Goal: Information Seeking & Learning: Learn about a topic

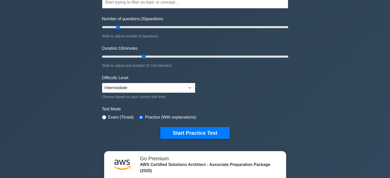
drag, startPoint x: 146, startPoint y: 26, endPoint x: 119, endPoint y: 29, distance: 27.6
type input "20"
click at [119, 29] on input "Number of questions: 20 questions" at bounding box center [195, 27] width 186 height 6
drag, startPoint x: 144, startPoint y: 55, endPoint x: 125, endPoint y: 58, distance: 19.0
type input "20"
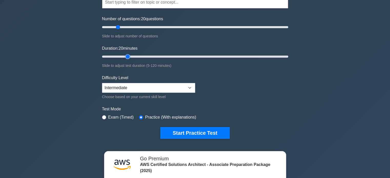
click at [125, 58] on input "Duration: 20 minutes" at bounding box center [195, 57] width 186 height 6
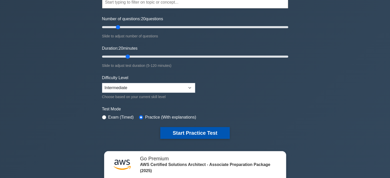
click at [183, 135] on button "Start Practice Test" at bounding box center [194, 133] width 69 height 12
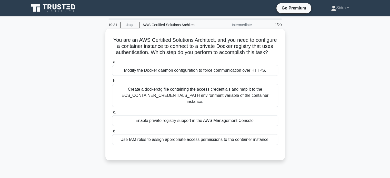
click at [232, 99] on div "Create a dockercfg file containing the access credentials and map it to the ECS…" at bounding box center [195, 95] width 166 height 23
click at [112, 83] on input "b. Create a dockercfg file containing the access credentials and map it to the …" at bounding box center [112, 81] width 0 height 3
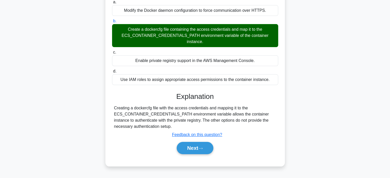
scroll to position [60, 0]
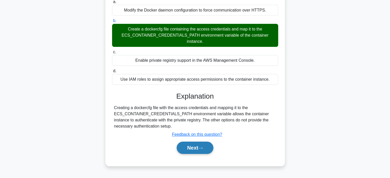
click at [195, 149] on button "Next" at bounding box center [195, 148] width 37 height 12
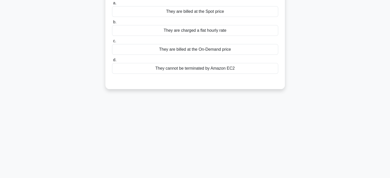
scroll to position [0, 0]
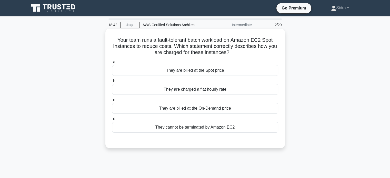
click at [218, 72] on div "They are billed at the Spot price" at bounding box center [195, 70] width 166 height 11
click at [112, 64] on input "a. They are billed at the Spot price" at bounding box center [112, 62] width 0 height 3
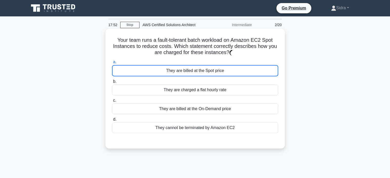
click at [218, 72] on div "They are billed at the Spot price" at bounding box center [195, 70] width 166 height 11
click at [112, 64] on input "a. They are billed at the Spot price" at bounding box center [112, 62] width 0 height 3
click at [240, 74] on div "They are billed at the Spot price" at bounding box center [195, 70] width 166 height 11
click at [112, 64] on input "a. They are billed at the Spot price" at bounding box center [112, 62] width 0 height 3
click at [176, 71] on div "They are billed at the Spot price" at bounding box center [195, 70] width 166 height 11
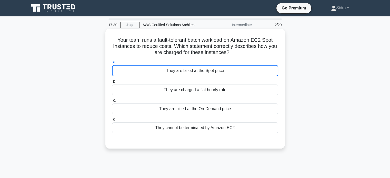
click at [112, 64] on input "a. They are billed at the Spot price" at bounding box center [112, 62] width 0 height 3
click at [178, 70] on div "They are billed at the Spot price" at bounding box center [195, 70] width 166 height 11
click at [112, 64] on input "a. They are billed at the Spot price" at bounding box center [112, 62] width 0 height 3
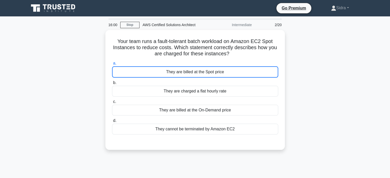
click at [345, 58] on div "Your team runs a fault-tolerant batch workload on Amazon EC2 Spot Instances to …" at bounding box center [195, 93] width 339 height 126
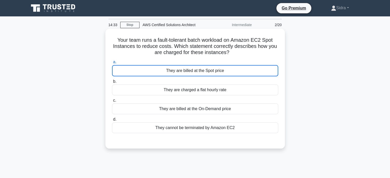
click at [199, 69] on div "They are billed at the Spot price" at bounding box center [195, 70] width 166 height 11
click at [112, 64] on input "a. They are billed at the Spot price" at bounding box center [112, 62] width 0 height 3
click at [177, 69] on div "They are billed at the Spot price" at bounding box center [195, 70] width 166 height 11
click at [112, 64] on input "a. They are billed at the Spot price" at bounding box center [112, 62] width 0 height 3
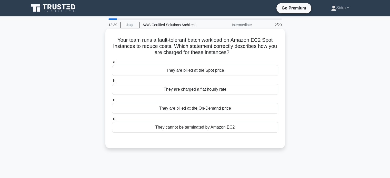
click at [190, 73] on div "They are billed at the Spot price" at bounding box center [195, 70] width 166 height 11
click at [112, 64] on input "a. They are billed at the Spot price" at bounding box center [112, 62] width 0 height 3
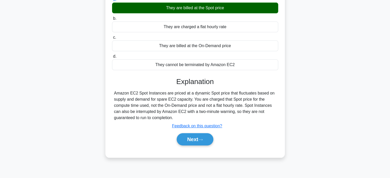
scroll to position [63, 0]
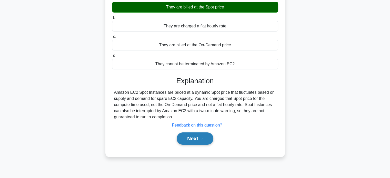
click at [197, 140] on button "Next" at bounding box center [195, 139] width 37 height 12
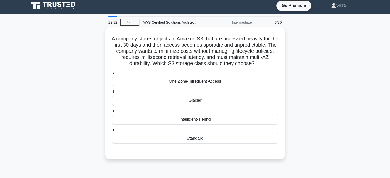
scroll to position [2, 0]
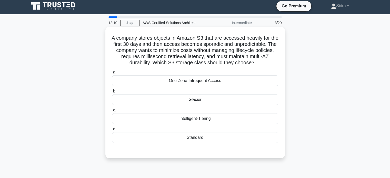
click at [214, 118] on div "Intelligent-Tiering" at bounding box center [195, 118] width 166 height 11
click at [112, 112] on input "c. Intelligent-Tiering" at bounding box center [112, 110] width 0 height 3
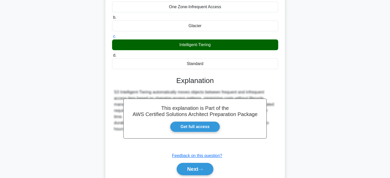
scroll to position [76, 0]
click at [198, 169] on button "Next" at bounding box center [195, 169] width 37 height 12
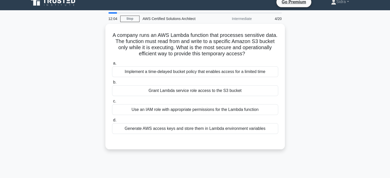
scroll to position [5, 0]
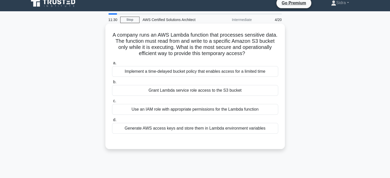
click at [211, 93] on div "Grant Lambda service role access to the S3 bucket" at bounding box center [195, 90] width 166 height 11
click at [112, 84] on input "b. Grant Lambda service role access to the S3 bucket" at bounding box center [112, 82] width 0 height 3
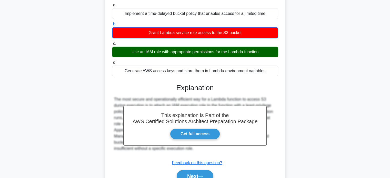
scroll to position [63, 0]
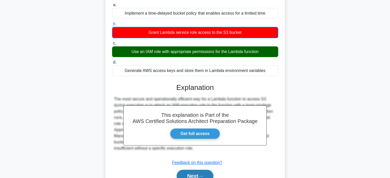
click at [190, 174] on button "Next" at bounding box center [195, 176] width 37 height 12
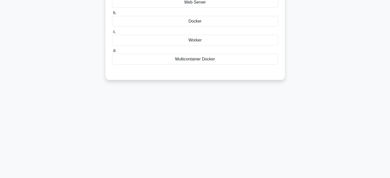
scroll to position [0, 0]
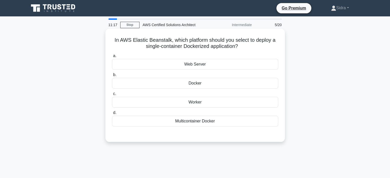
click at [202, 84] on div "Docker" at bounding box center [195, 83] width 166 height 11
click at [112, 77] on input "b. Docker" at bounding box center [112, 74] width 0 height 3
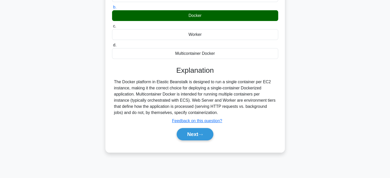
scroll to position [70, 0]
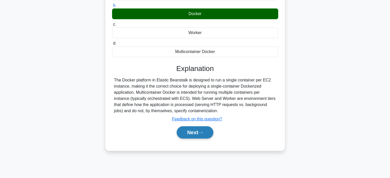
click at [195, 131] on button "Next" at bounding box center [195, 132] width 37 height 12
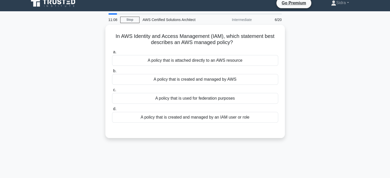
scroll to position [5, 0]
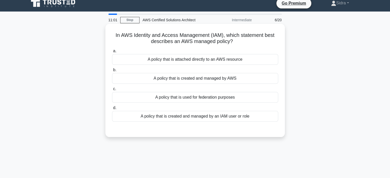
click at [205, 75] on div "A policy that is created and managed by AWS" at bounding box center [195, 78] width 166 height 11
click at [112, 72] on input "b. A policy that is created and managed by AWS" at bounding box center [112, 70] width 0 height 3
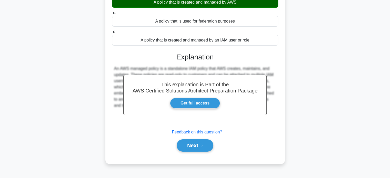
scroll to position [82, 0]
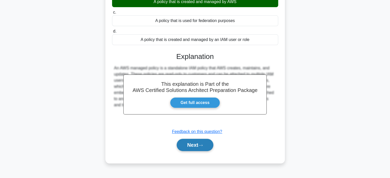
click at [190, 146] on button "Next" at bounding box center [195, 145] width 37 height 12
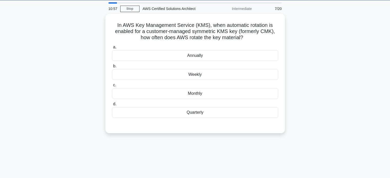
scroll to position [16, 0]
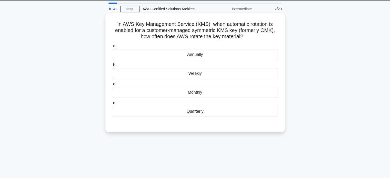
click at [189, 93] on div "Monthly" at bounding box center [195, 92] width 166 height 11
click at [112, 86] on input "c. Monthly" at bounding box center [112, 84] width 0 height 3
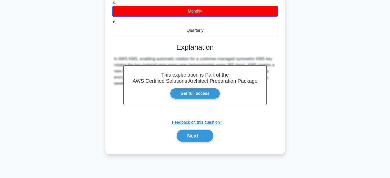
scroll to position [99, 0]
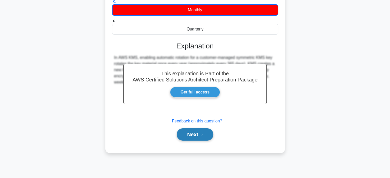
click at [190, 133] on button "Next" at bounding box center [195, 135] width 37 height 12
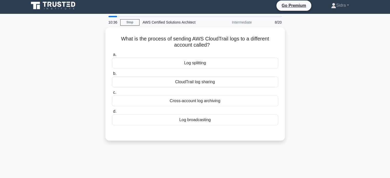
scroll to position [2, 0]
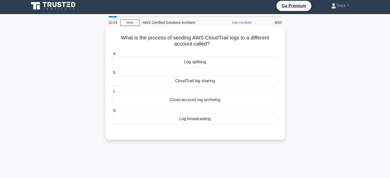
click at [208, 82] on div "CloudTrail log sharing" at bounding box center [195, 81] width 166 height 11
click at [112, 74] on input "b. CloudTrail log sharing" at bounding box center [112, 72] width 0 height 3
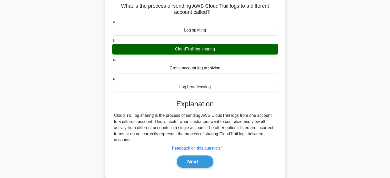
scroll to position [35, 0]
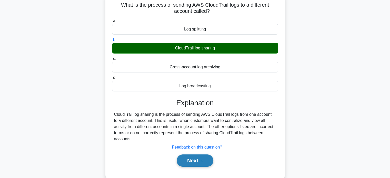
click at [201, 160] on icon at bounding box center [200, 161] width 5 height 3
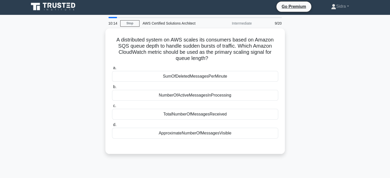
scroll to position [1, 0]
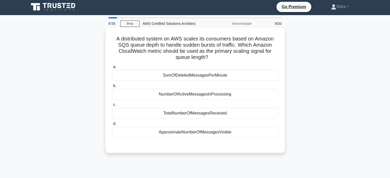
click at [201, 114] on div "TotalNumberOfMessagesReceived" at bounding box center [195, 113] width 166 height 11
click at [112, 107] on input "c. TotalNumberOfMessagesReceived" at bounding box center [112, 104] width 0 height 3
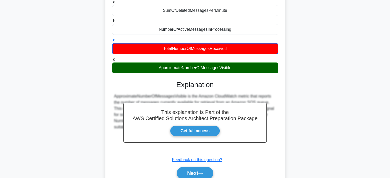
scroll to position [69, 0]
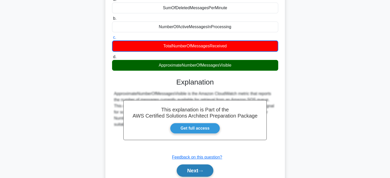
click at [194, 173] on button "Next" at bounding box center [195, 171] width 37 height 12
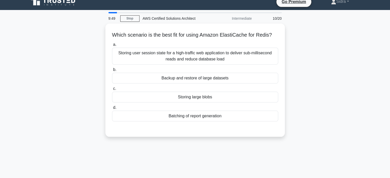
scroll to position [0, 0]
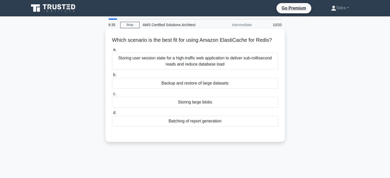
click at [211, 70] on div "Storing user session state for a high-traffic web application to deliver sub-mi…" at bounding box center [195, 61] width 166 height 17
click at [112, 52] on input "a. Storing user session state for a high-traffic web application to deliver sub…" at bounding box center [112, 49] width 0 height 3
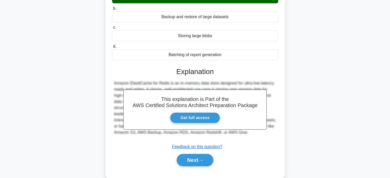
scroll to position [68, 0]
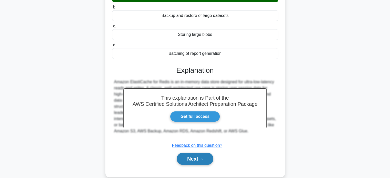
click at [198, 165] on button "Next" at bounding box center [195, 159] width 37 height 12
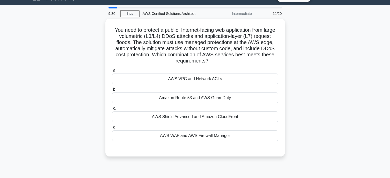
scroll to position [11, 0]
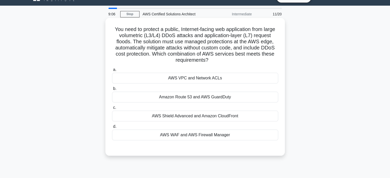
click at [216, 117] on div "AWS Shield Advanced and Amazon CloudFront" at bounding box center [195, 116] width 166 height 11
click at [112, 110] on input "c. AWS Shield Advanced and Amazon CloudFront" at bounding box center [112, 107] width 0 height 3
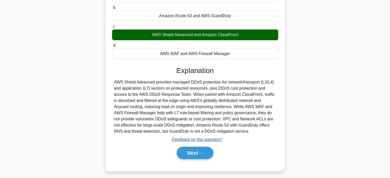
scroll to position [92, 0]
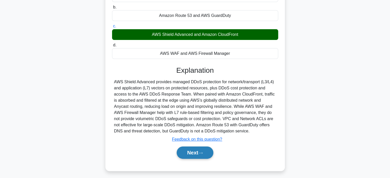
click at [203, 153] on icon at bounding box center [200, 153] width 5 height 3
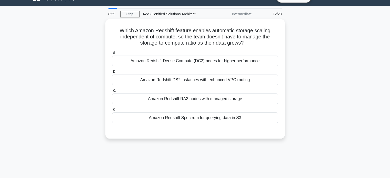
scroll to position [9, 0]
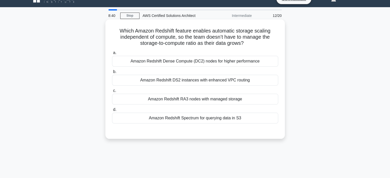
click at [240, 62] on div "Amazon Redshift Dense Compute (DC2) nodes for higher performance" at bounding box center [195, 61] width 166 height 11
click at [112, 55] on input "a. Amazon Redshift Dense Compute (DC2) nodes for higher performance" at bounding box center [112, 52] width 0 height 3
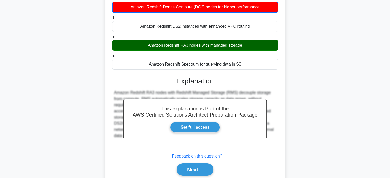
scroll to position [66, 0]
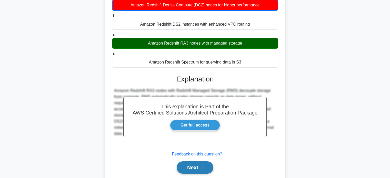
click at [202, 167] on icon at bounding box center [200, 168] width 5 height 3
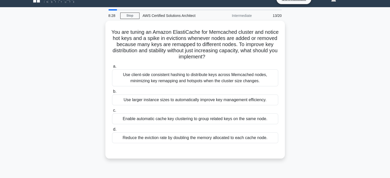
scroll to position [10, 0]
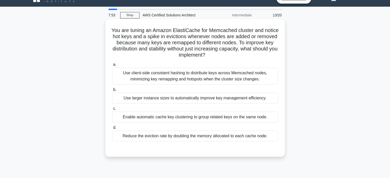
click at [209, 80] on div "Use client-side consistent hashing to distribute keys across Memcached nodes, m…" at bounding box center [195, 76] width 166 height 17
click at [112, 66] on input "a. Use client-side consistent hashing to distribute keys across Memcached nodes…" at bounding box center [112, 64] width 0 height 3
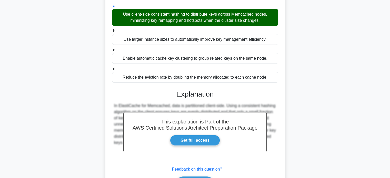
scroll to position [101, 0]
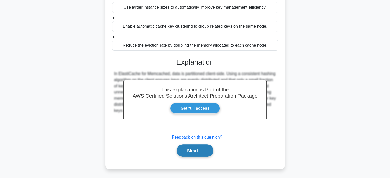
click at [191, 154] on button "Next" at bounding box center [195, 151] width 37 height 12
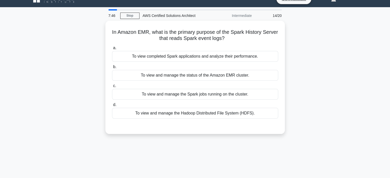
scroll to position [9, 0]
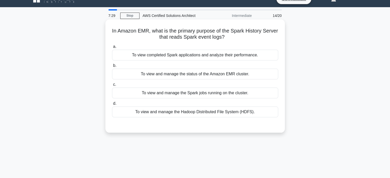
click at [197, 59] on div "To view completed Spark applications and analyze their performance." at bounding box center [195, 55] width 166 height 11
click at [112, 48] on input "a. To view completed Spark applications and analyze their performance." at bounding box center [112, 46] width 0 height 3
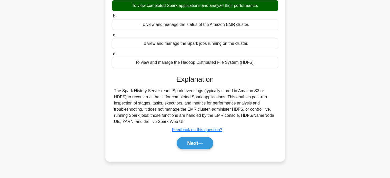
scroll to position [62, 0]
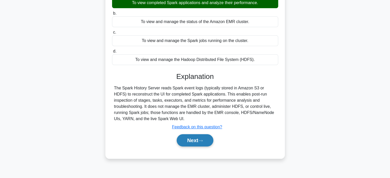
click at [192, 138] on button "Next" at bounding box center [195, 140] width 37 height 12
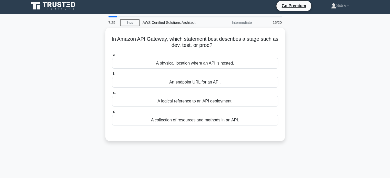
scroll to position [0, 0]
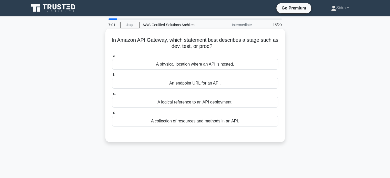
click at [202, 105] on div "A logical reference to an API deployment." at bounding box center [195, 102] width 166 height 11
click at [112, 96] on input "c. A logical reference to an API deployment." at bounding box center [112, 93] width 0 height 3
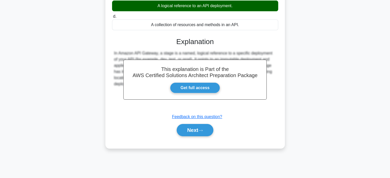
scroll to position [99, 0]
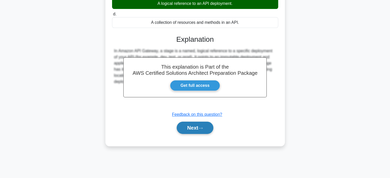
click at [194, 126] on button "Next" at bounding box center [195, 128] width 37 height 12
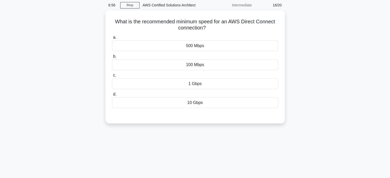
scroll to position [19, 0]
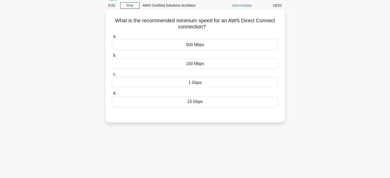
click at [196, 84] on div "1 Gbps" at bounding box center [195, 82] width 166 height 11
click at [112, 76] on input "c. 1 Gbps" at bounding box center [112, 74] width 0 height 3
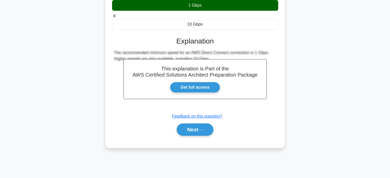
scroll to position [99, 0]
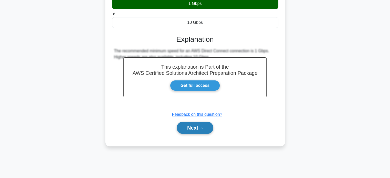
click at [183, 127] on button "Next" at bounding box center [195, 128] width 37 height 12
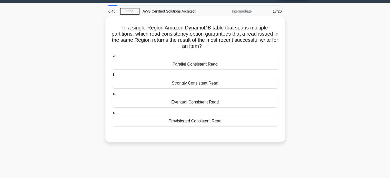
scroll to position [13, 0]
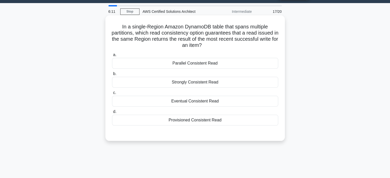
click at [192, 83] on div "Strongly Consistent Read" at bounding box center [195, 82] width 166 height 11
click at [112, 76] on input "b. Strongly Consistent Read" at bounding box center [112, 73] width 0 height 3
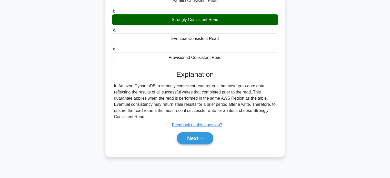
scroll to position [91, 0]
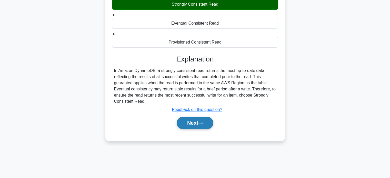
click at [196, 123] on button "Next" at bounding box center [195, 123] width 37 height 12
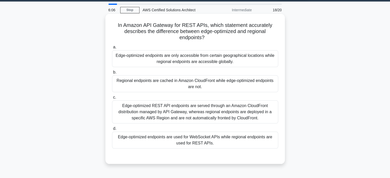
scroll to position [15, 0]
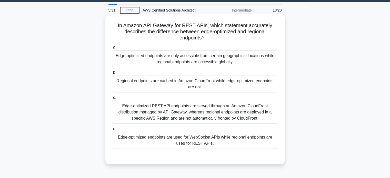
click at [195, 140] on div "Edge-optimized endpoints are used for WebSocket APIs while regional endpoints a…" at bounding box center [195, 140] width 166 height 17
click at [112, 131] on input "d. Edge-optimized endpoints are used for WebSocket APIs while regional endpoint…" at bounding box center [112, 129] width 0 height 3
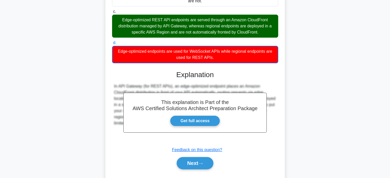
scroll to position [101, 0]
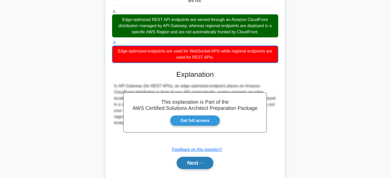
click at [193, 166] on button "Next" at bounding box center [195, 163] width 37 height 12
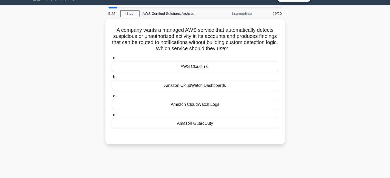
scroll to position [10, 0]
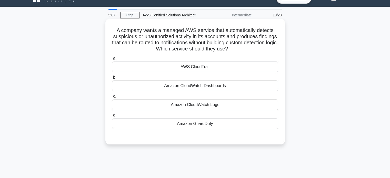
click at [201, 124] on div "Amazon GuardDuty" at bounding box center [195, 124] width 166 height 11
click at [112, 117] on input "d. Amazon GuardDuty" at bounding box center [112, 115] width 0 height 3
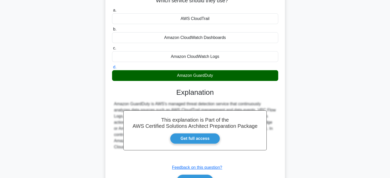
scroll to position [99, 0]
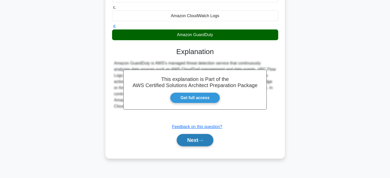
click at [197, 139] on button "Next" at bounding box center [195, 140] width 37 height 12
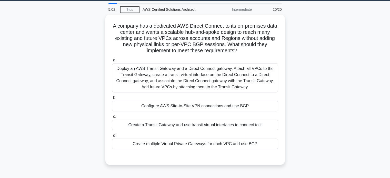
scroll to position [15, 0]
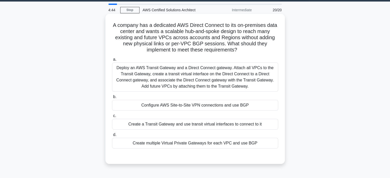
click at [202, 85] on div "Deploy an AWS Transit Gateway and a Direct Connect gateway. Attach all VPCs to …" at bounding box center [195, 77] width 166 height 29
click at [112, 61] on input "a. Deploy an AWS Transit Gateway and a Direct Connect gateway. Attach all VPCs …" at bounding box center [112, 59] width 0 height 3
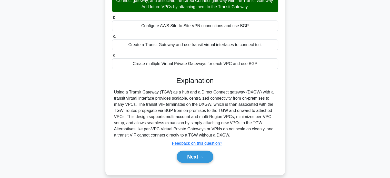
scroll to position [99, 0]
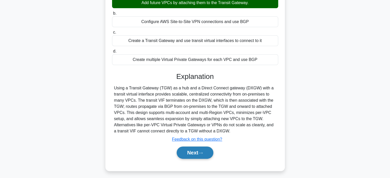
click at [190, 155] on button "Next" at bounding box center [195, 153] width 37 height 12
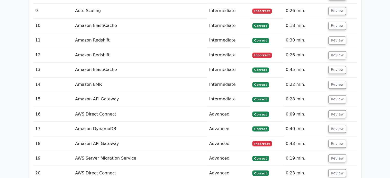
scroll to position [861, 0]
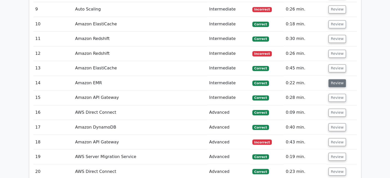
click at [334, 79] on button "Review" at bounding box center [337, 83] width 17 height 8
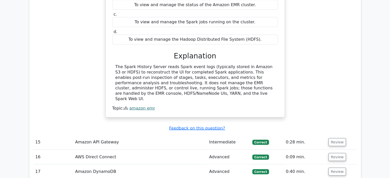
scroll to position [999, 0]
